Goal: Find specific page/section: Find specific page/section

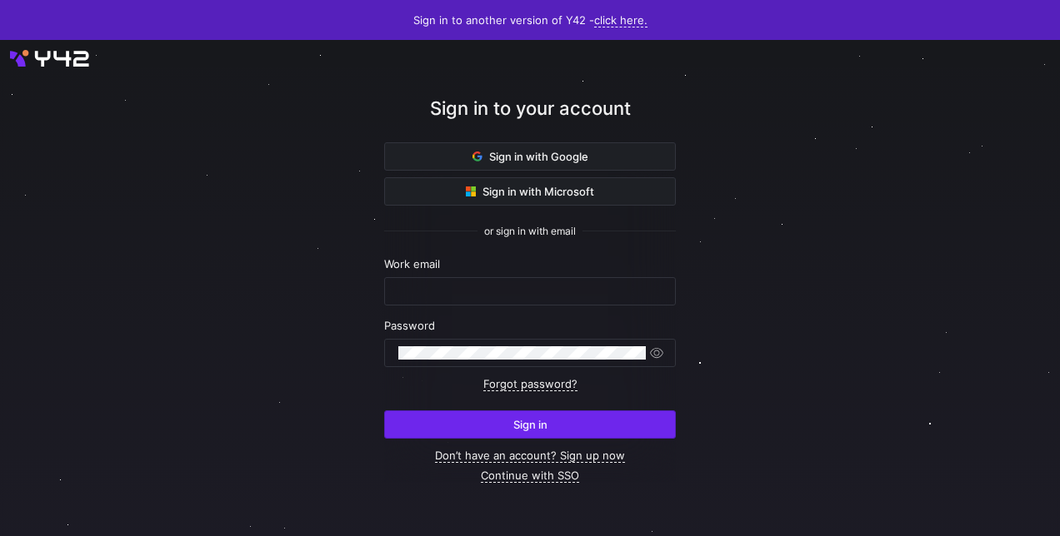
type input "[EMAIL_ADDRESS][PERSON_NAME][DOMAIN_NAME]"
click at [530, 422] on span "Sign in" at bounding box center [530, 424] width 34 height 13
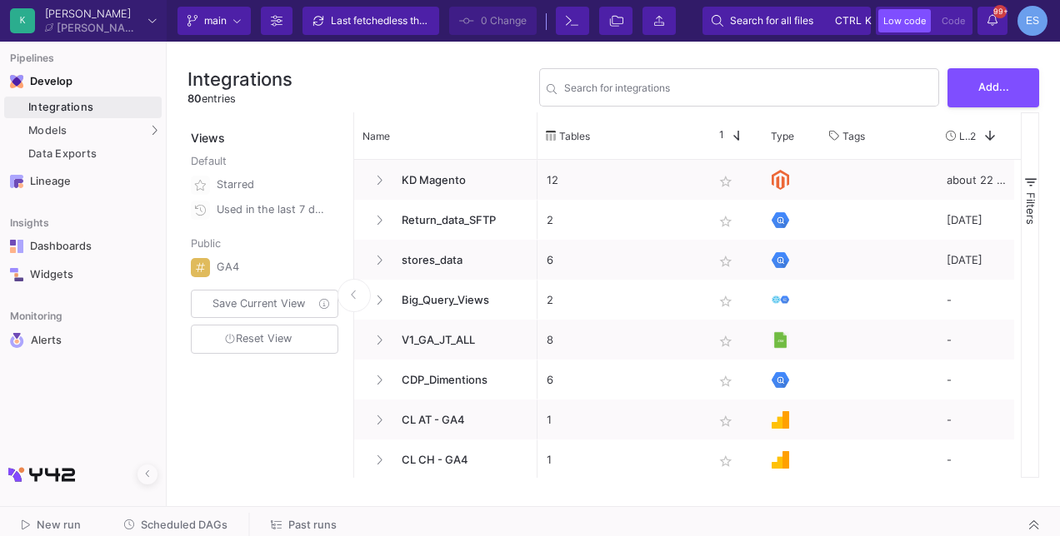
click at [249, 118] on div "Views" at bounding box center [265, 129] width 157 height 34
click at [212, 128] on div "UI-Models" at bounding box center [208, 133] width 54 height 13
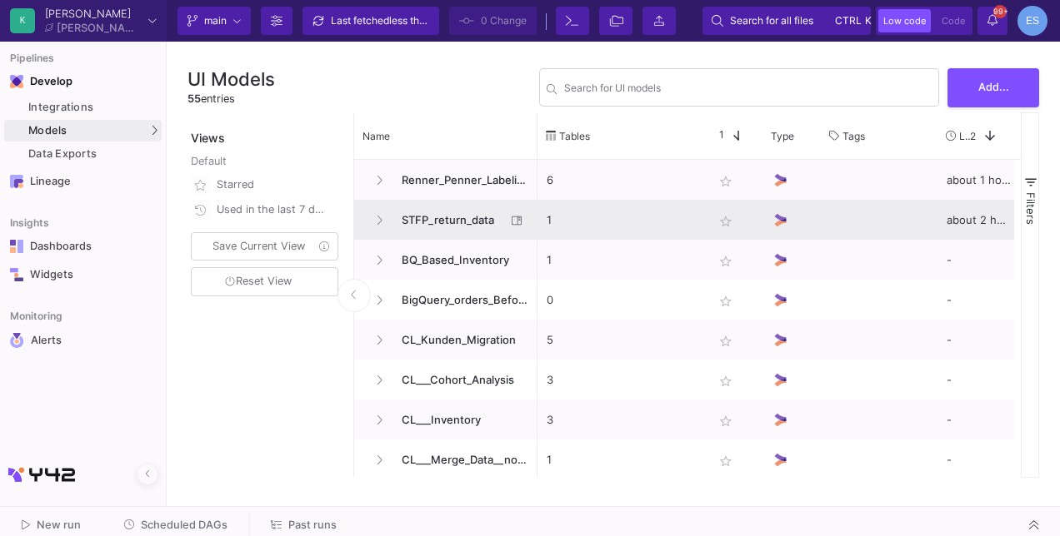
click at [453, 227] on span "STFP_return_data" at bounding box center [449, 220] width 114 height 39
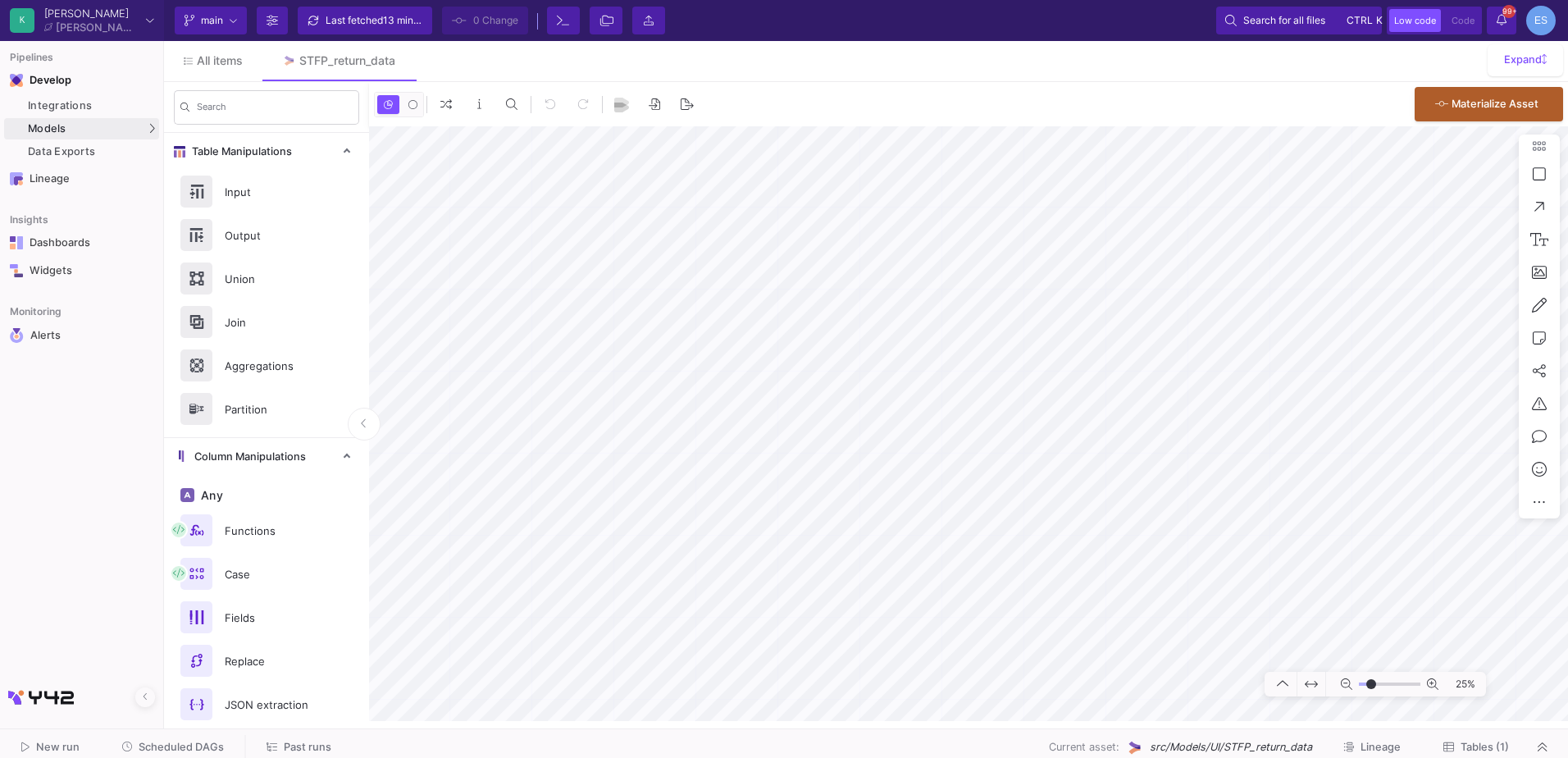
type input "-17"
